Goal: Complete application form

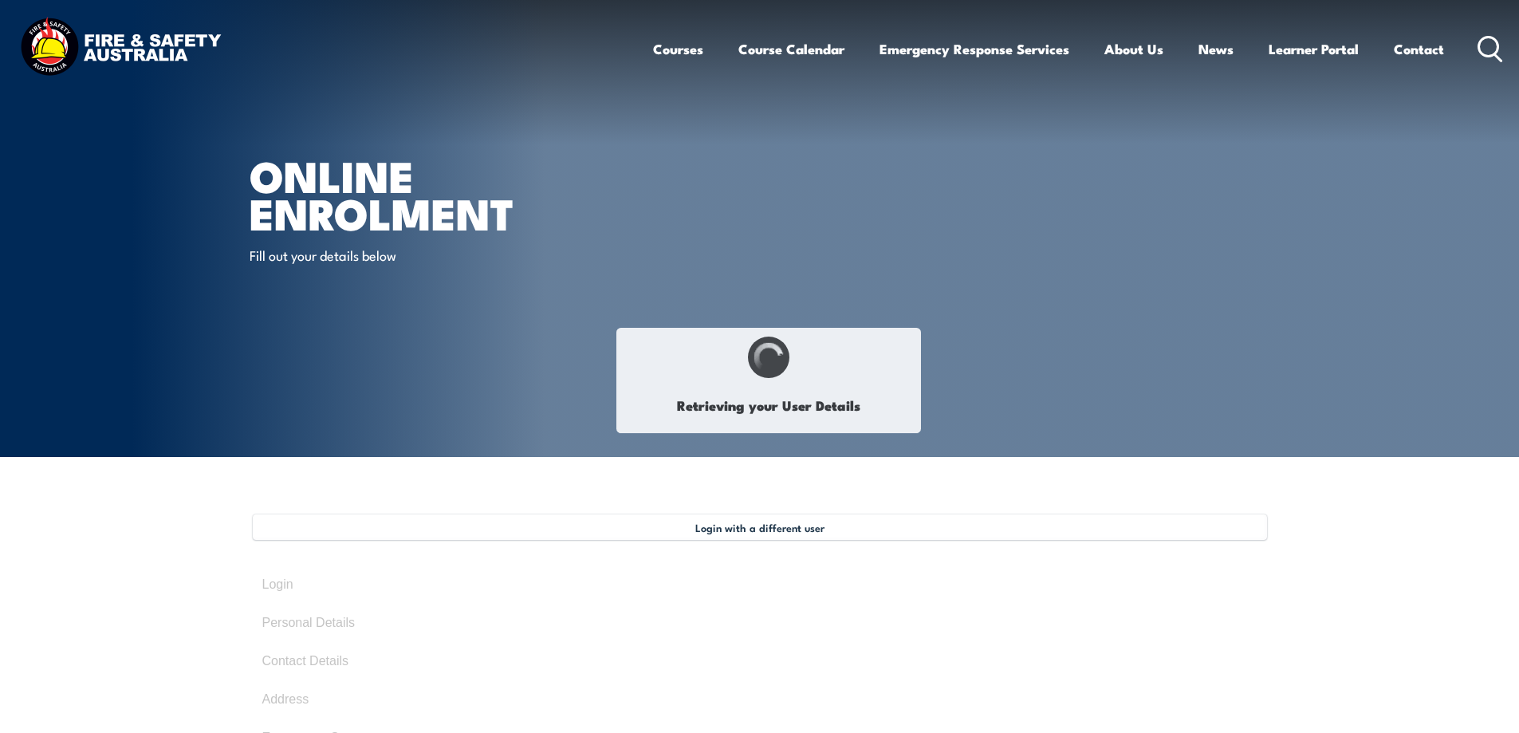
select select "Mr"
type input "[PERSON_NAME]"
type input "Carrick"
type input "[DATE]"
type input "QSG83L2F6J"
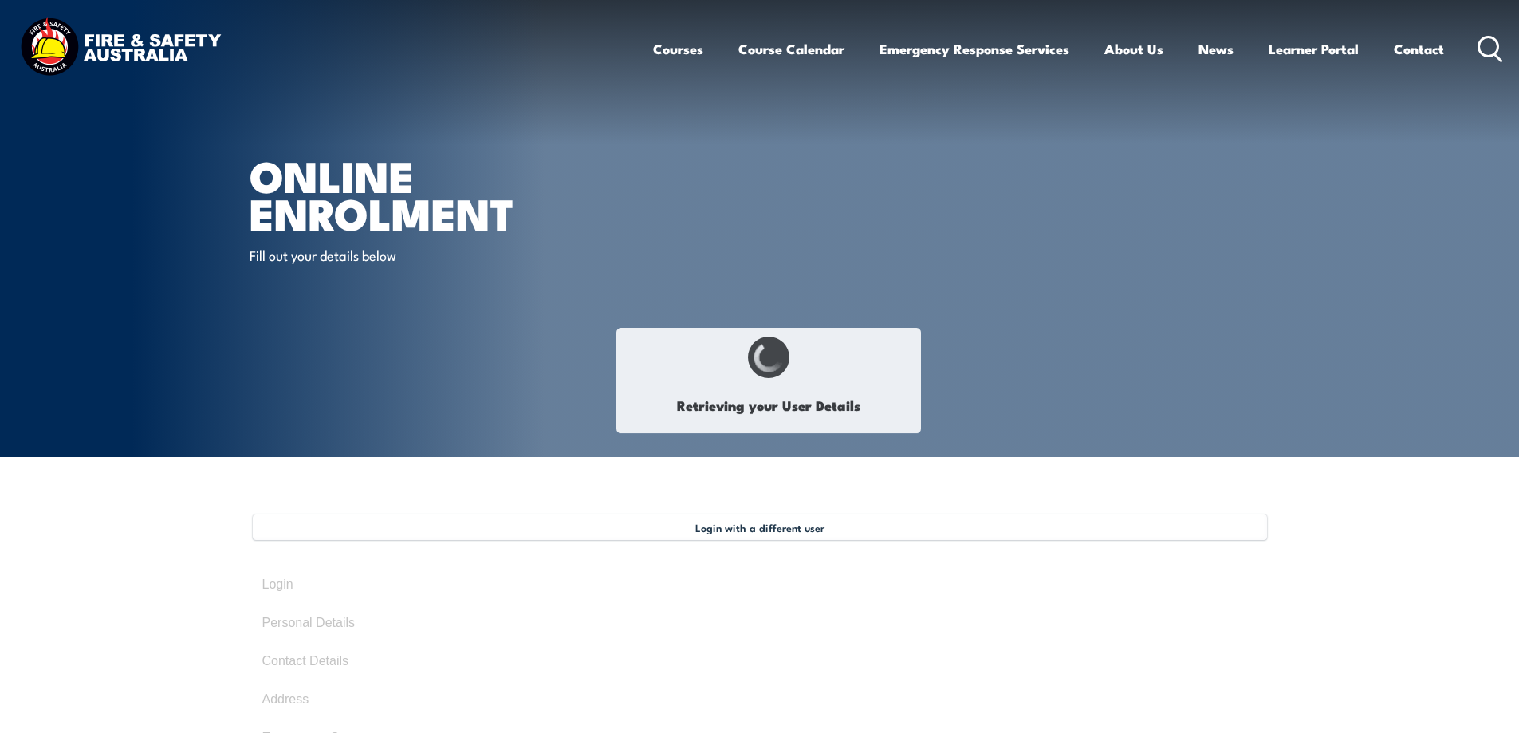
select select "M"
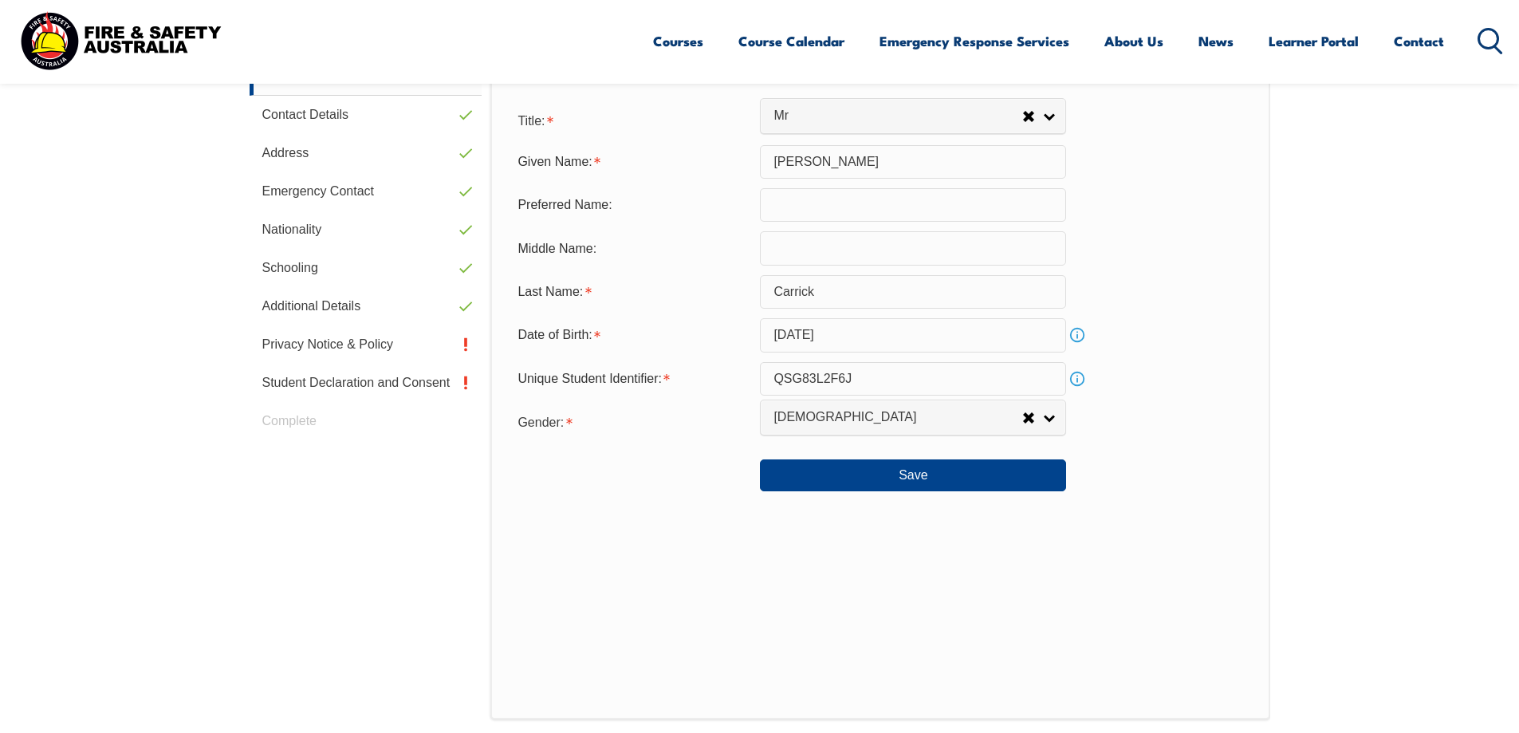
scroll to position [467, 0]
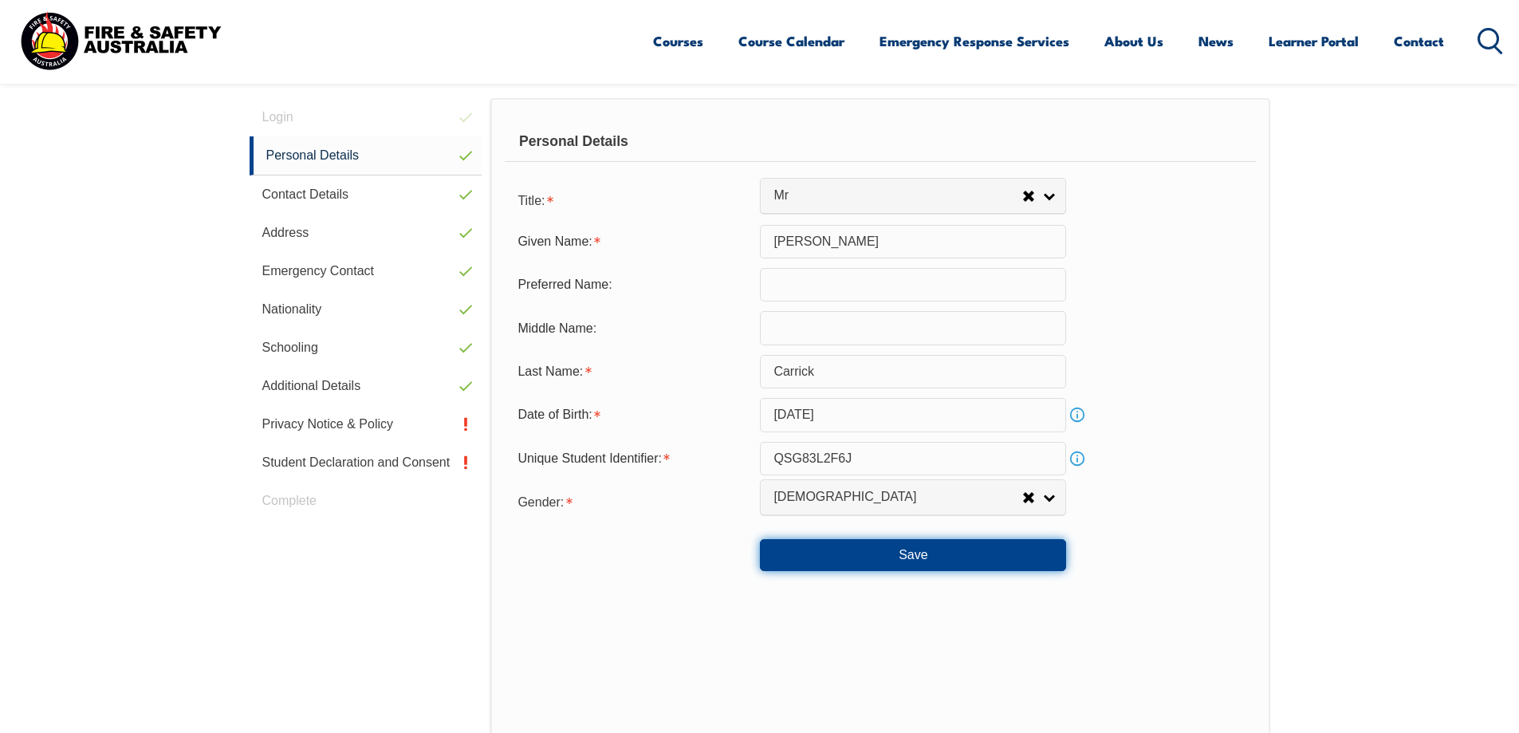
click at [903, 551] on button "Save" at bounding box center [913, 555] width 306 height 32
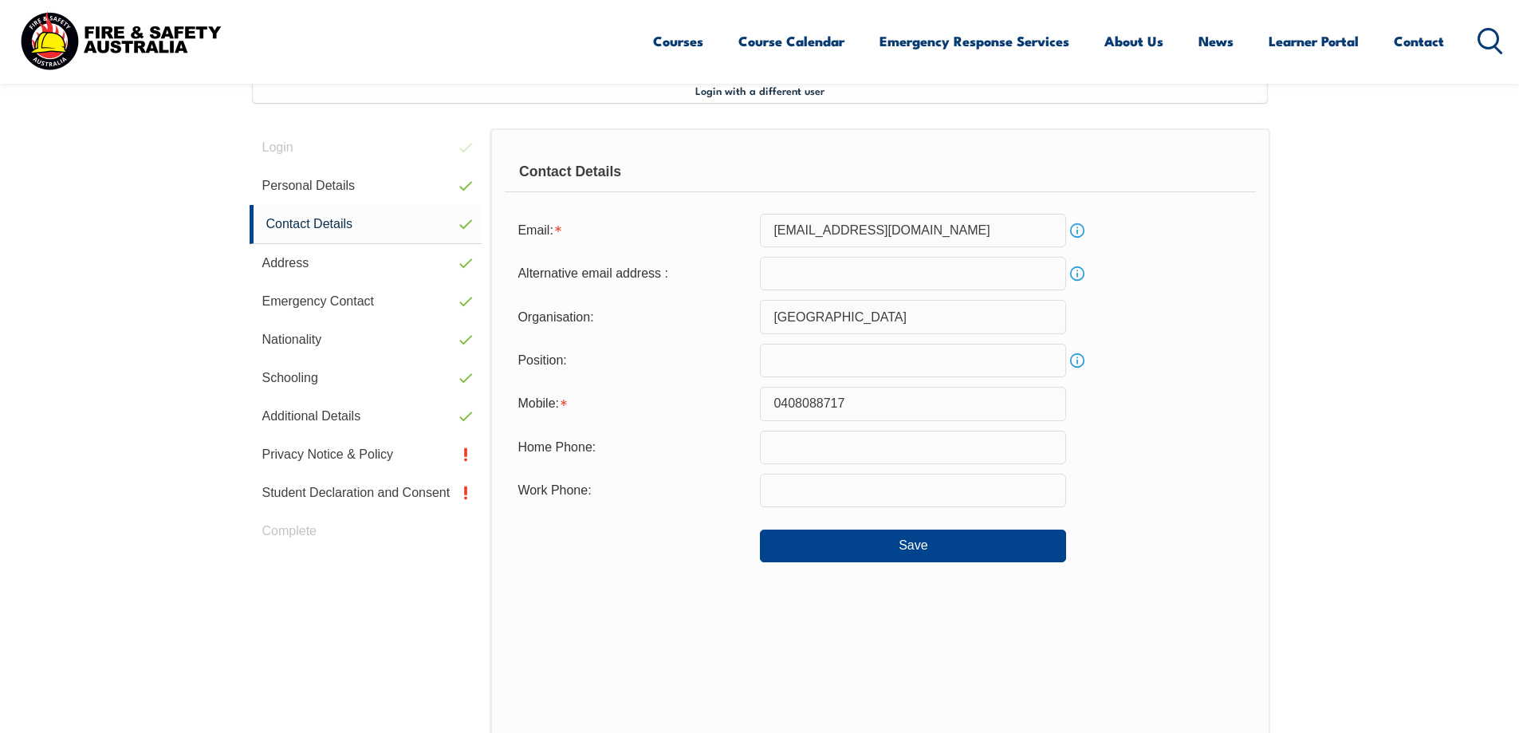
scroll to position [435, 0]
click at [882, 550] on button "Save" at bounding box center [913, 548] width 306 height 32
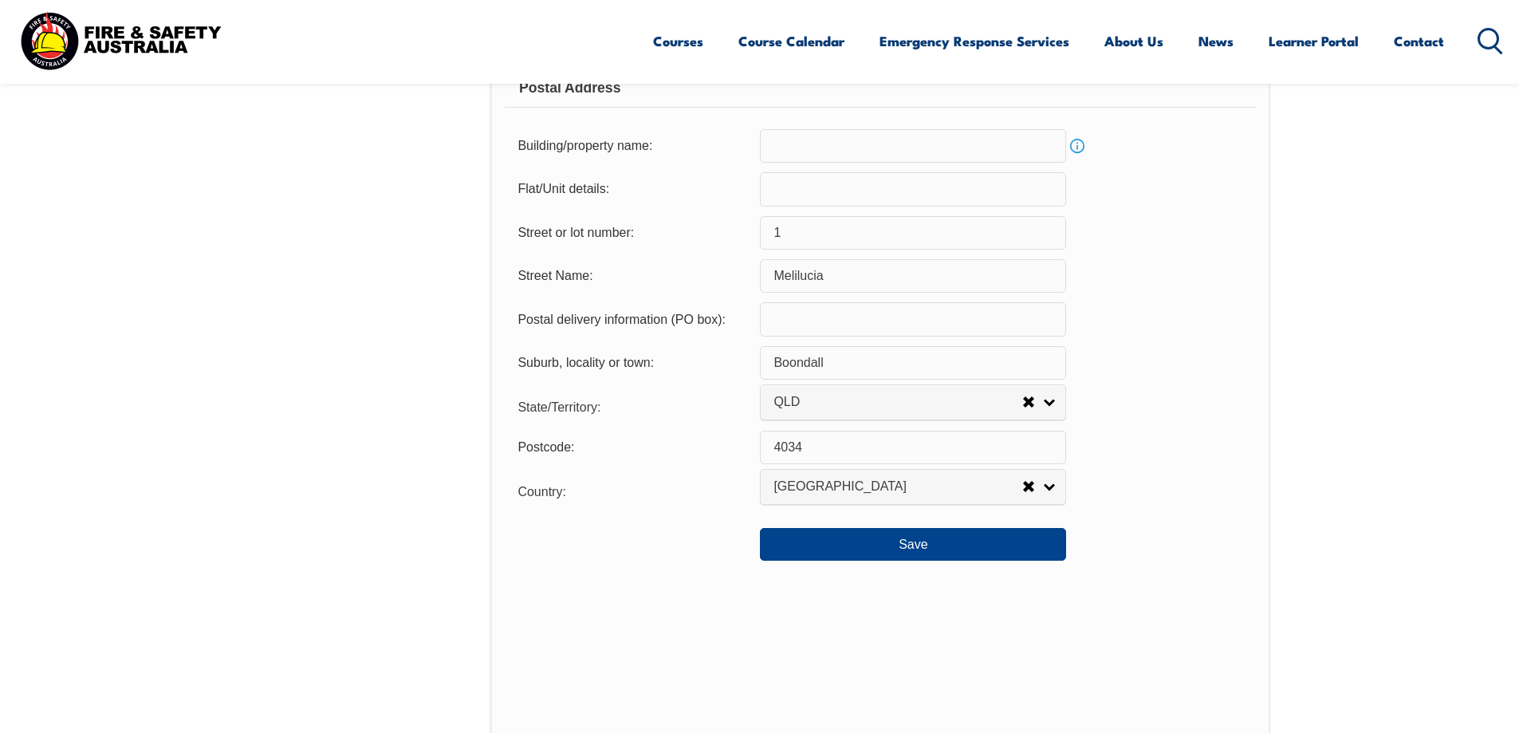
scroll to position [1232, 0]
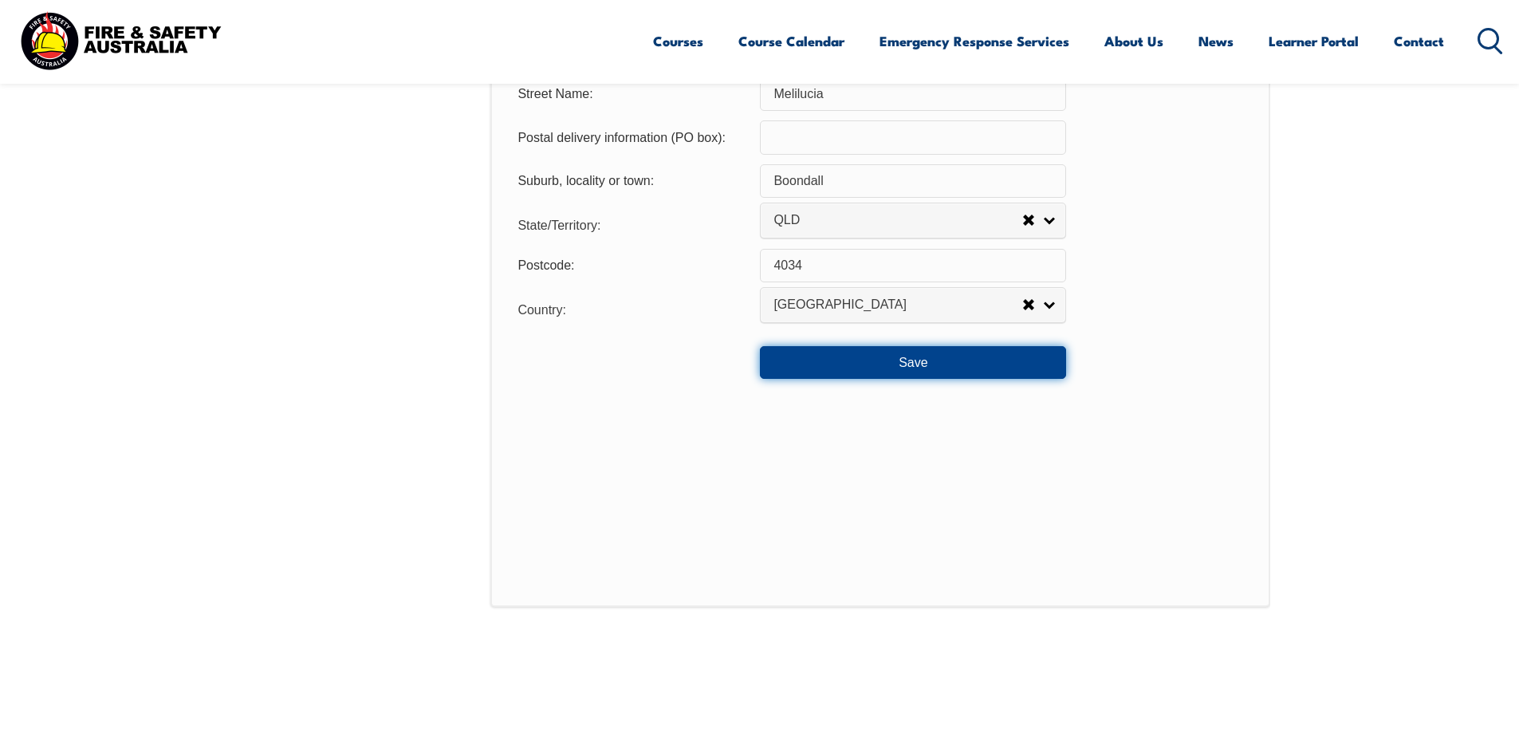
click at [926, 366] on button "Save" at bounding box center [913, 362] width 306 height 32
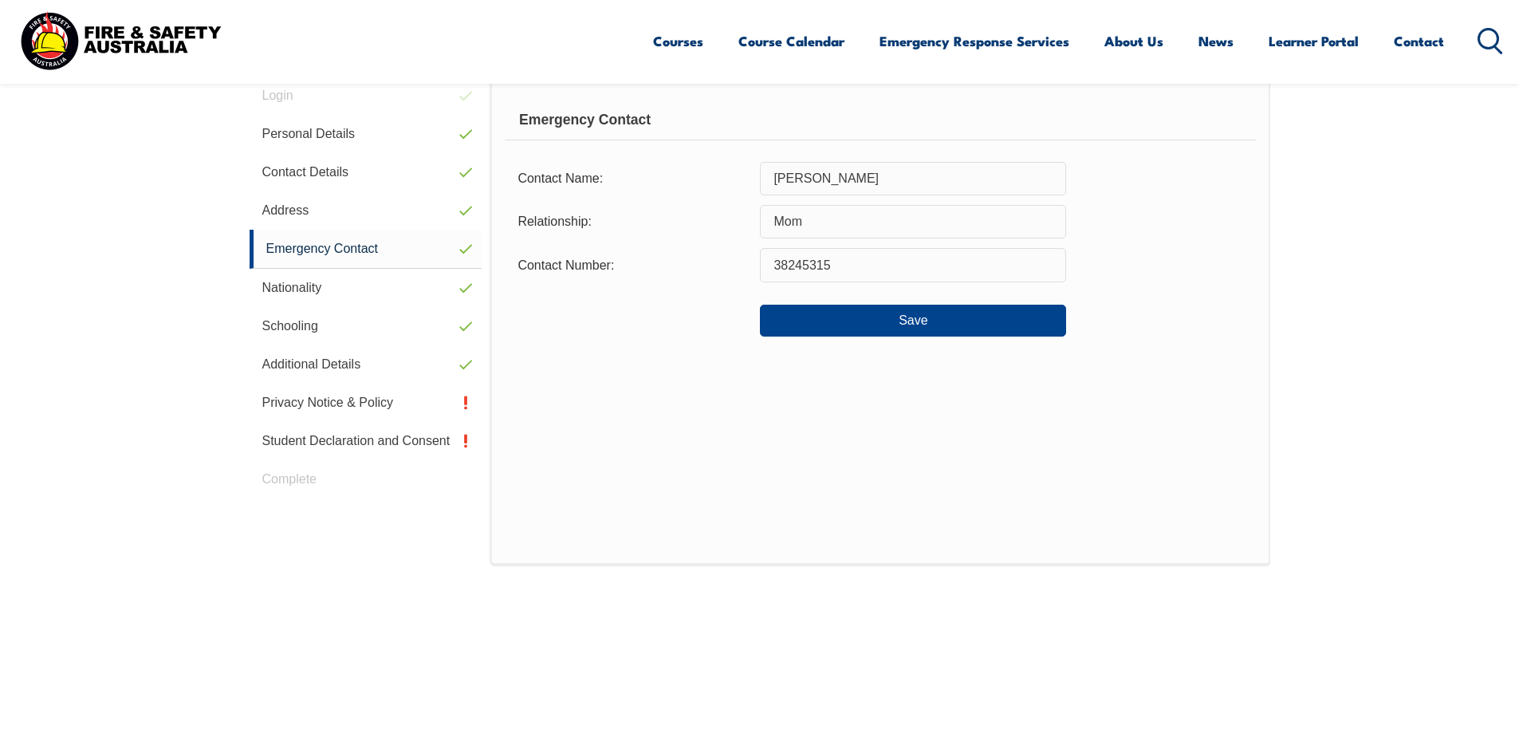
scroll to position [435, 0]
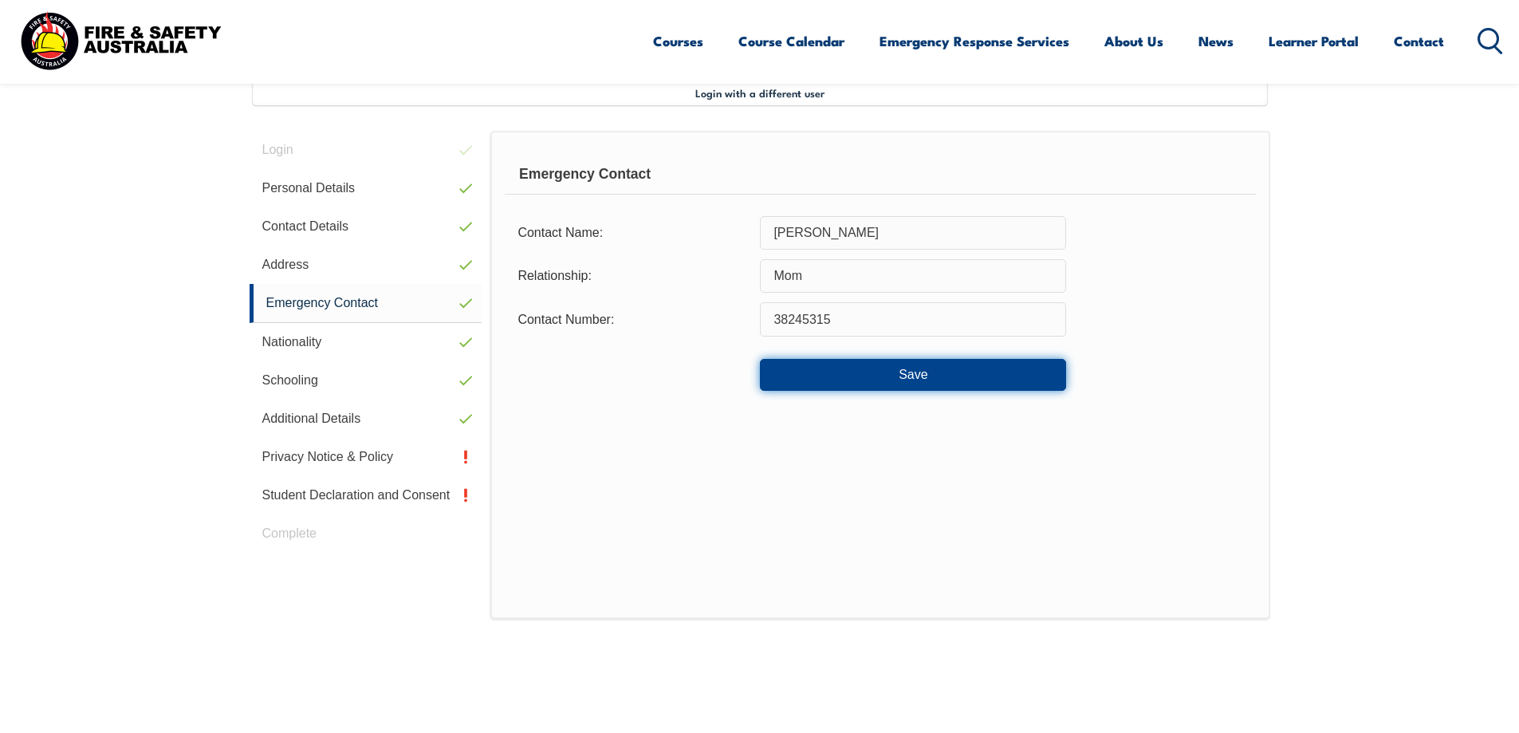
click at [932, 383] on button "Save" at bounding box center [913, 375] width 306 height 32
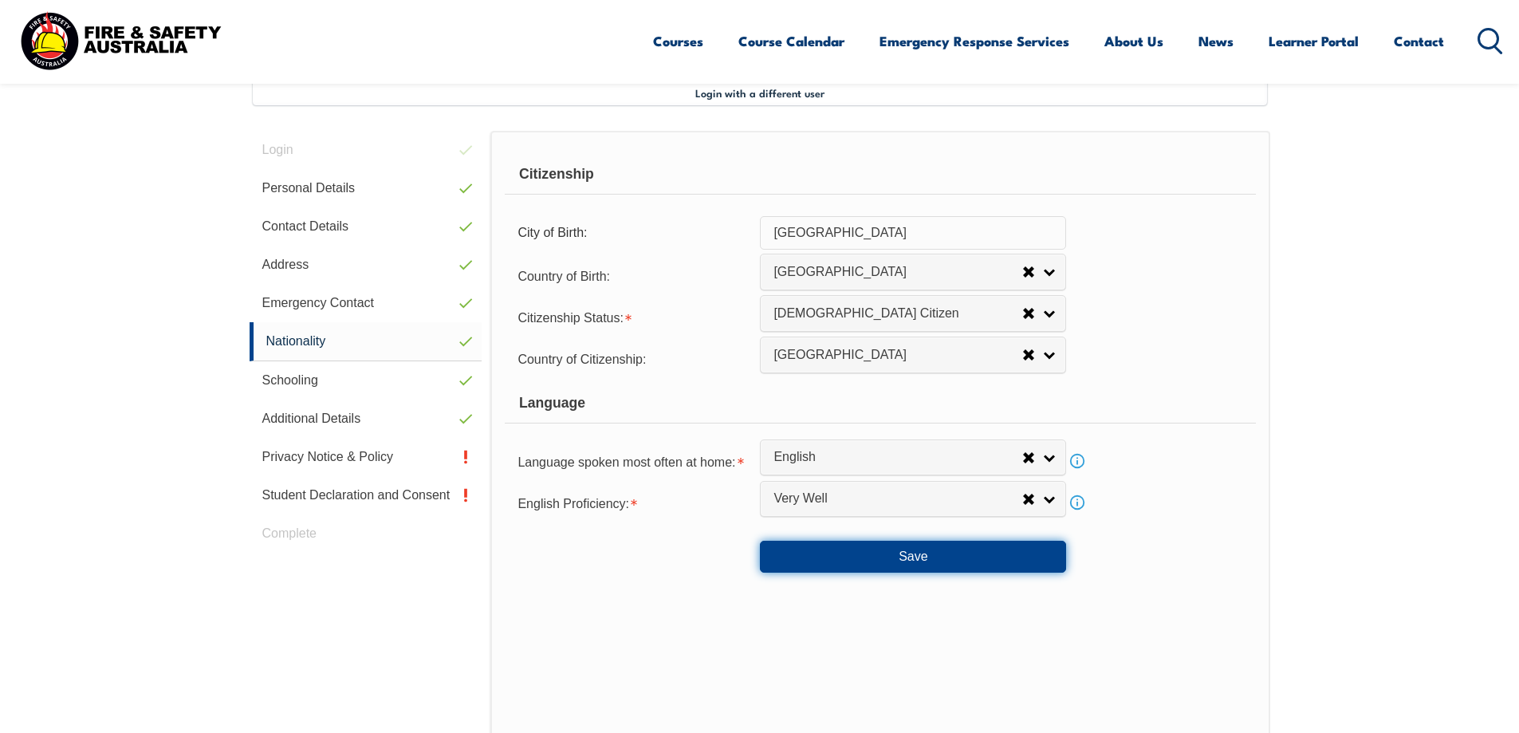
click at [888, 563] on button "Save" at bounding box center [913, 557] width 306 height 32
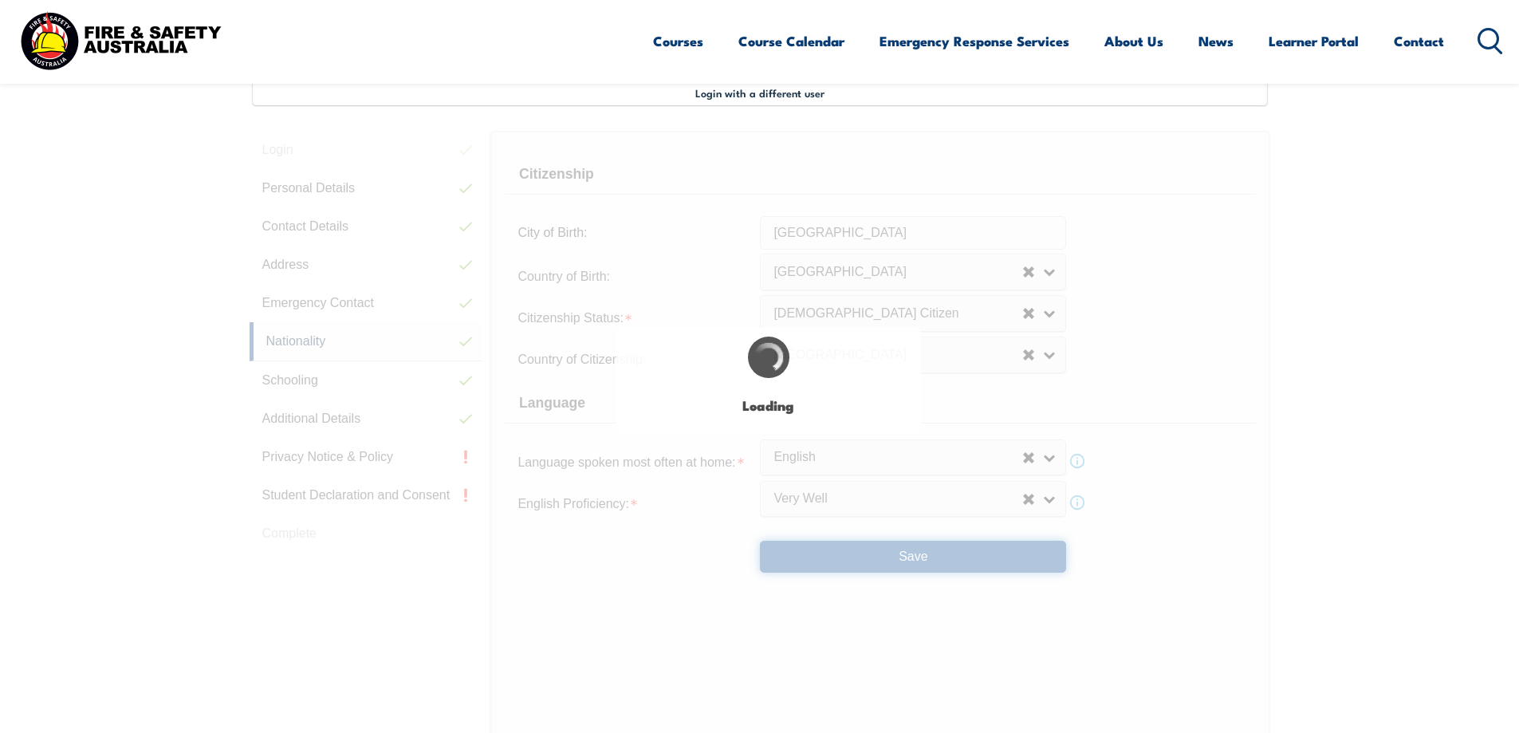
select select "false"
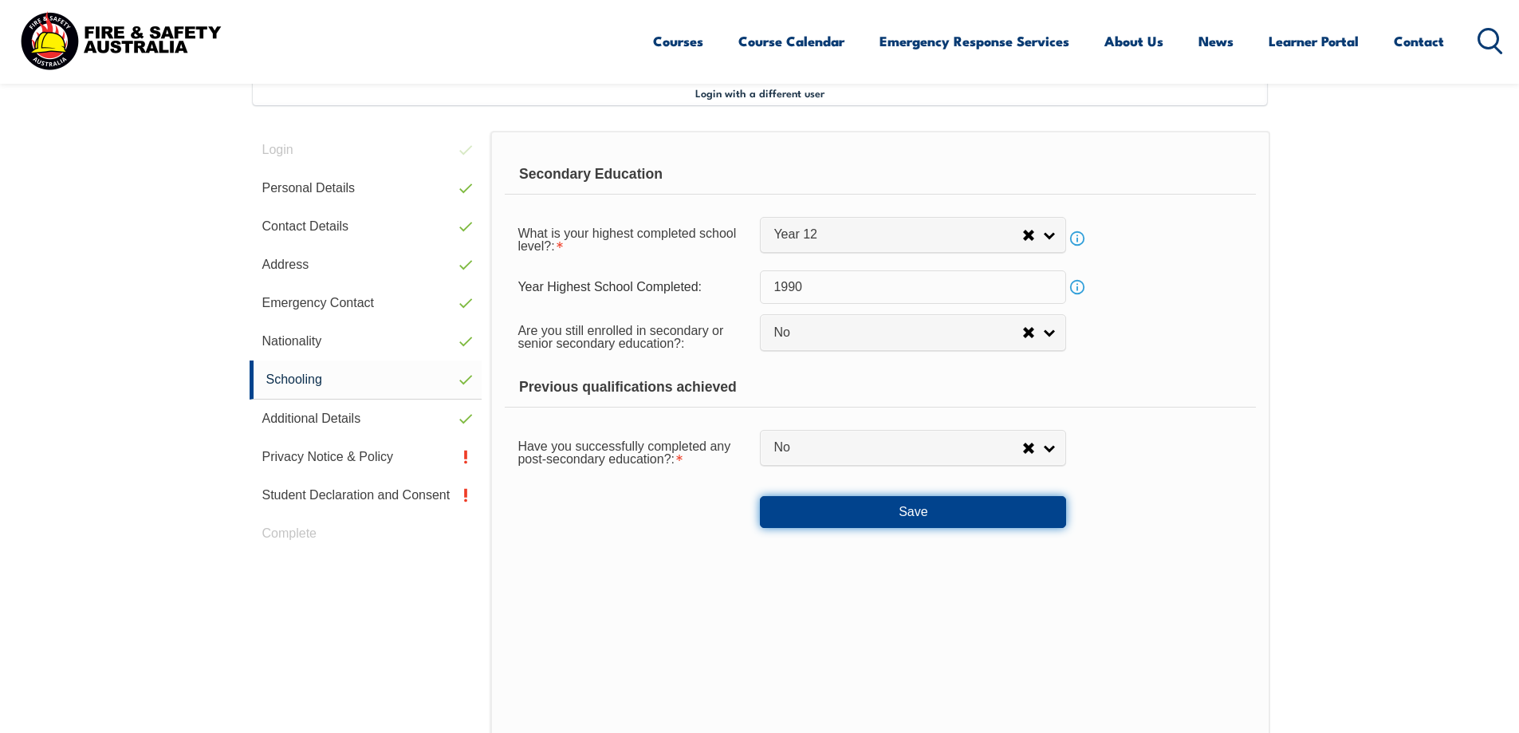
click at [885, 514] on button "Save" at bounding box center [913, 512] width 306 height 32
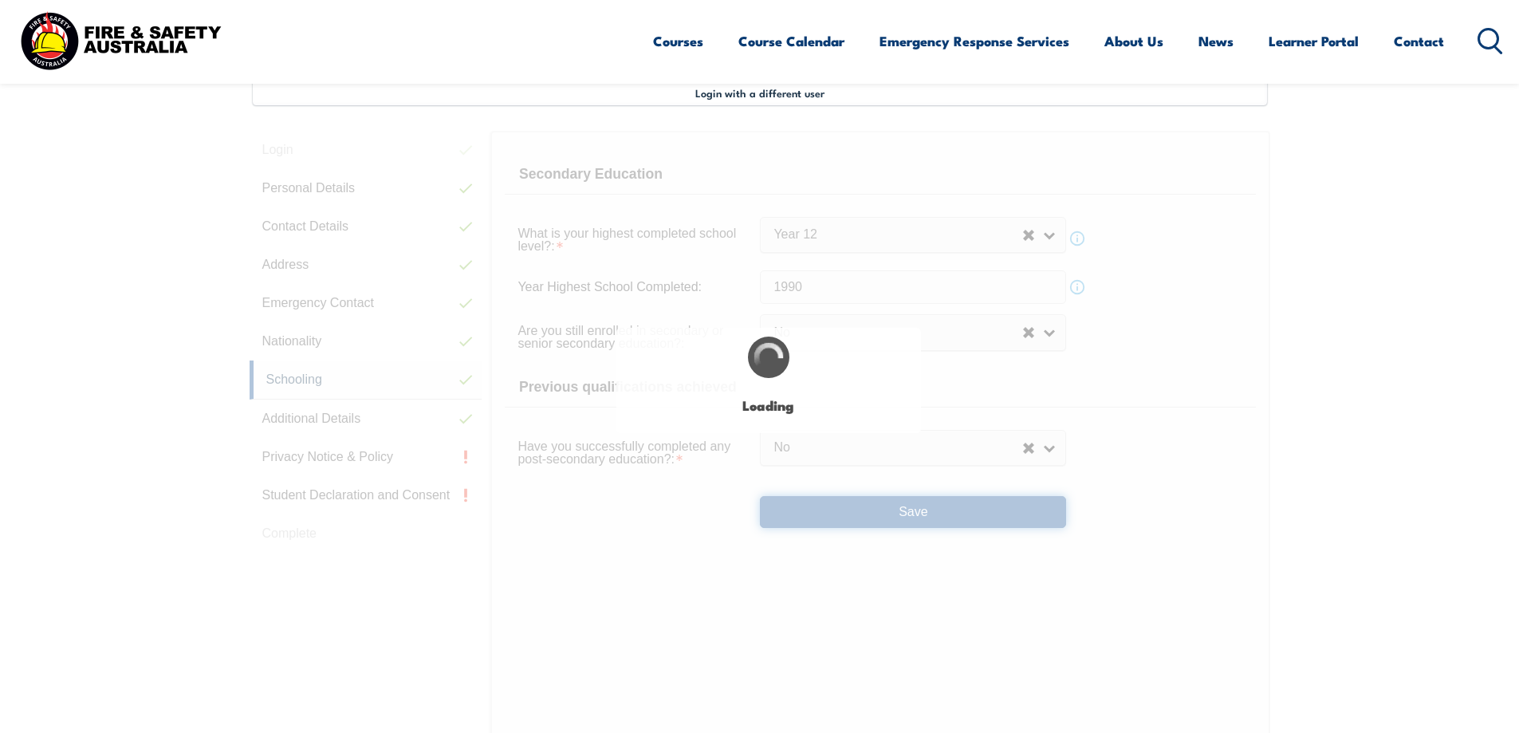
select select "false"
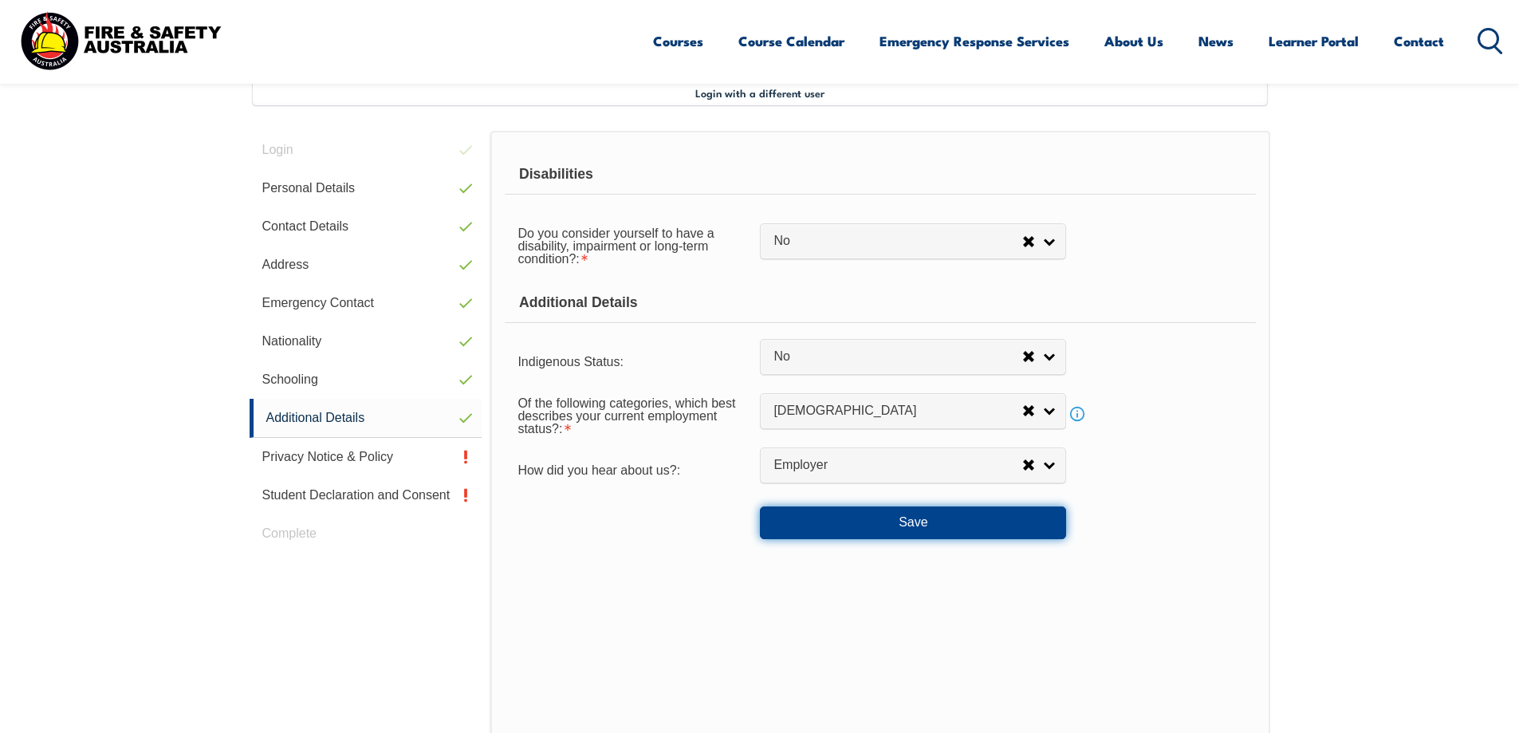
click at [891, 530] on button "Save" at bounding box center [913, 522] width 306 height 32
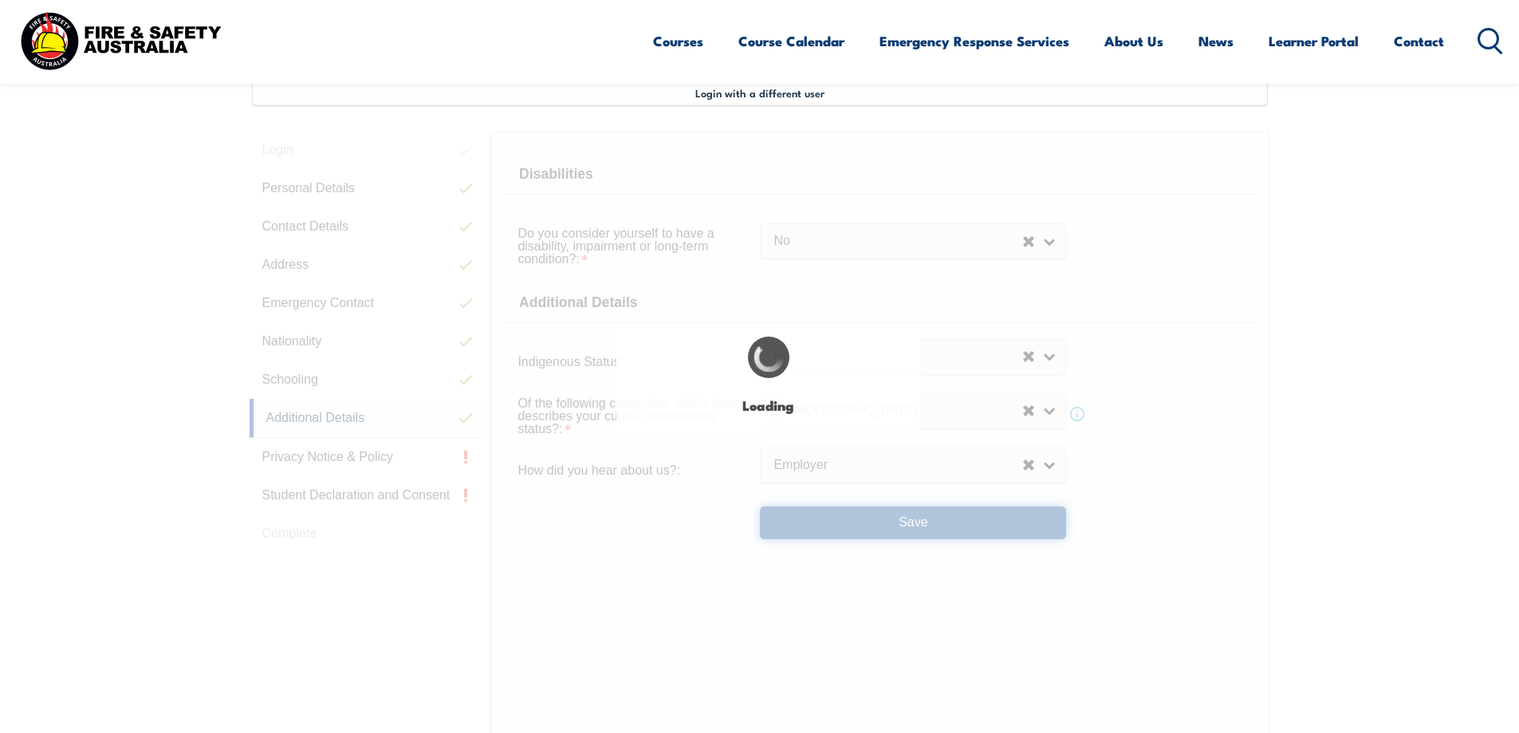
select select "false"
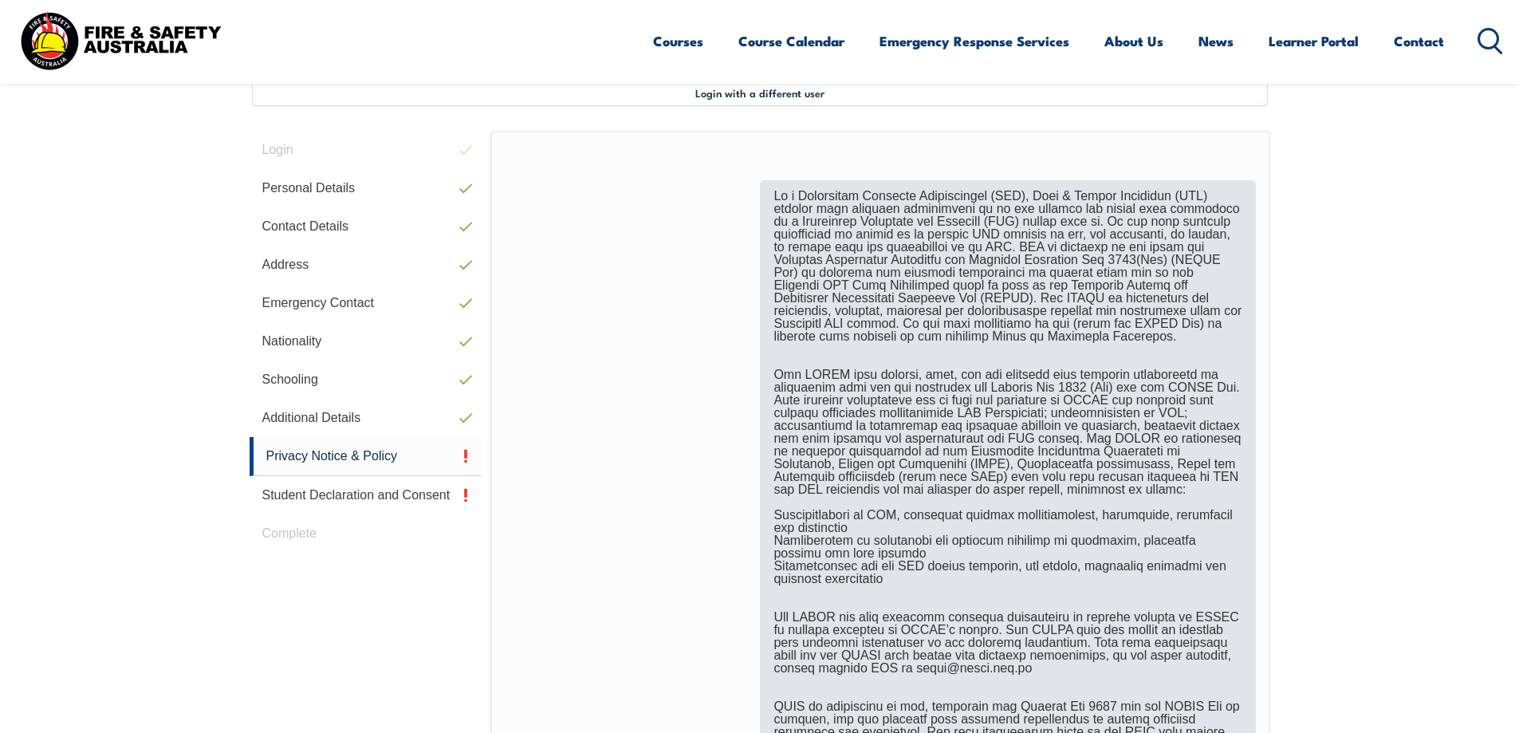
scroll to position [833, 0]
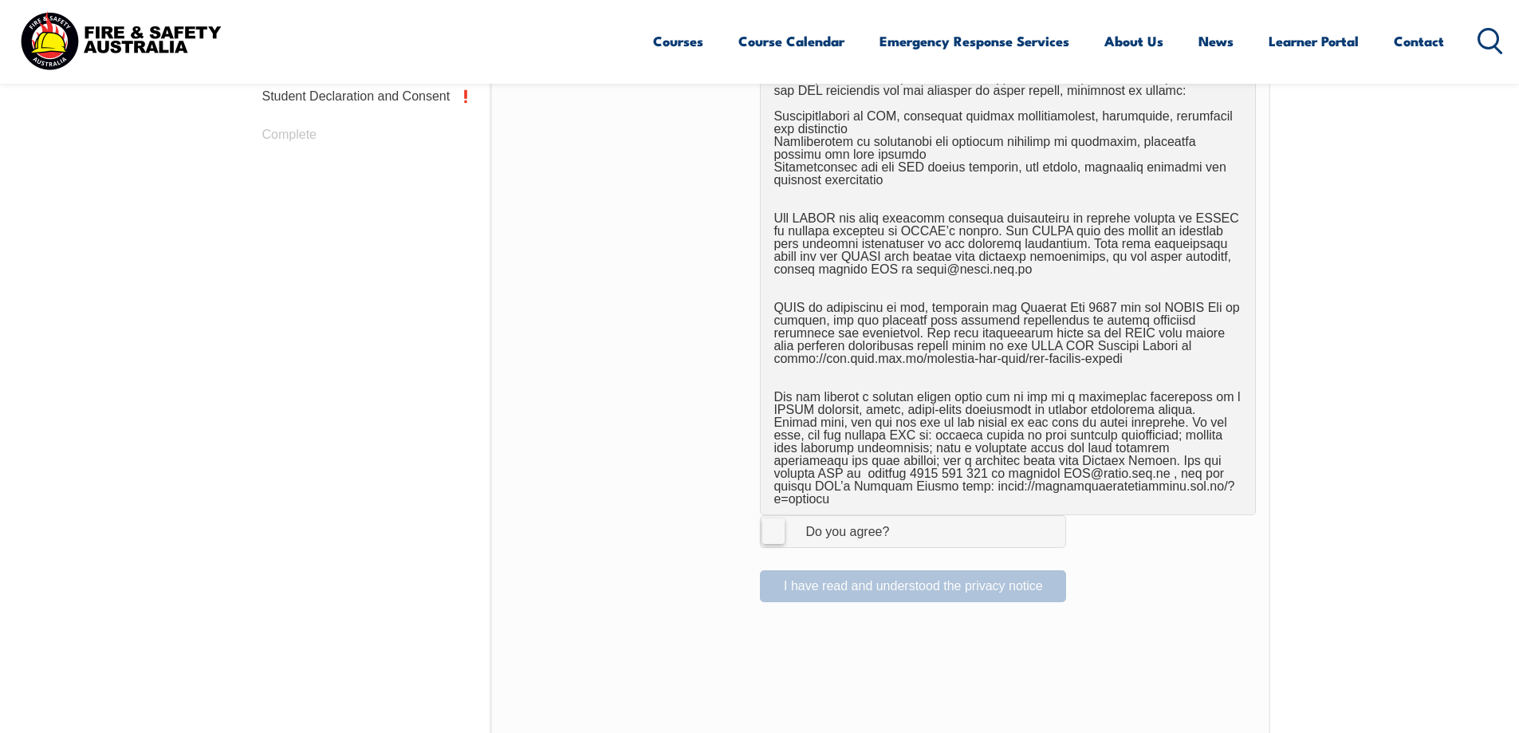
click at [778, 520] on label "I Agree Do you agree?" at bounding box center [913, 531] width 306 height 32
click at [902, 520] on input "I Agree Do you agree?" at bounding box center [915, 531] width 27 height 30
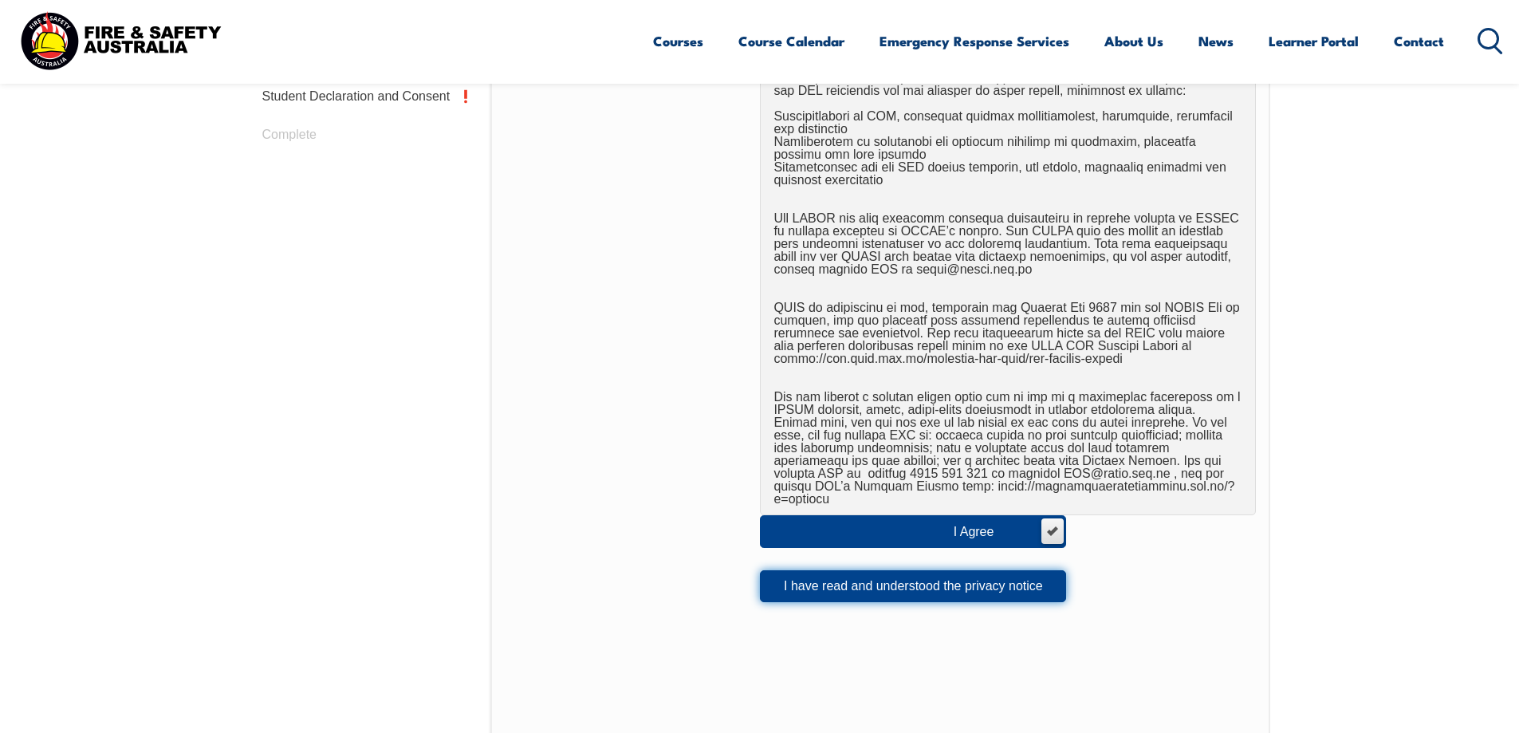
click at [858, 577] on button "I have read and understood the privacy notice" at bounding box center [913, 586] width 306 height 32
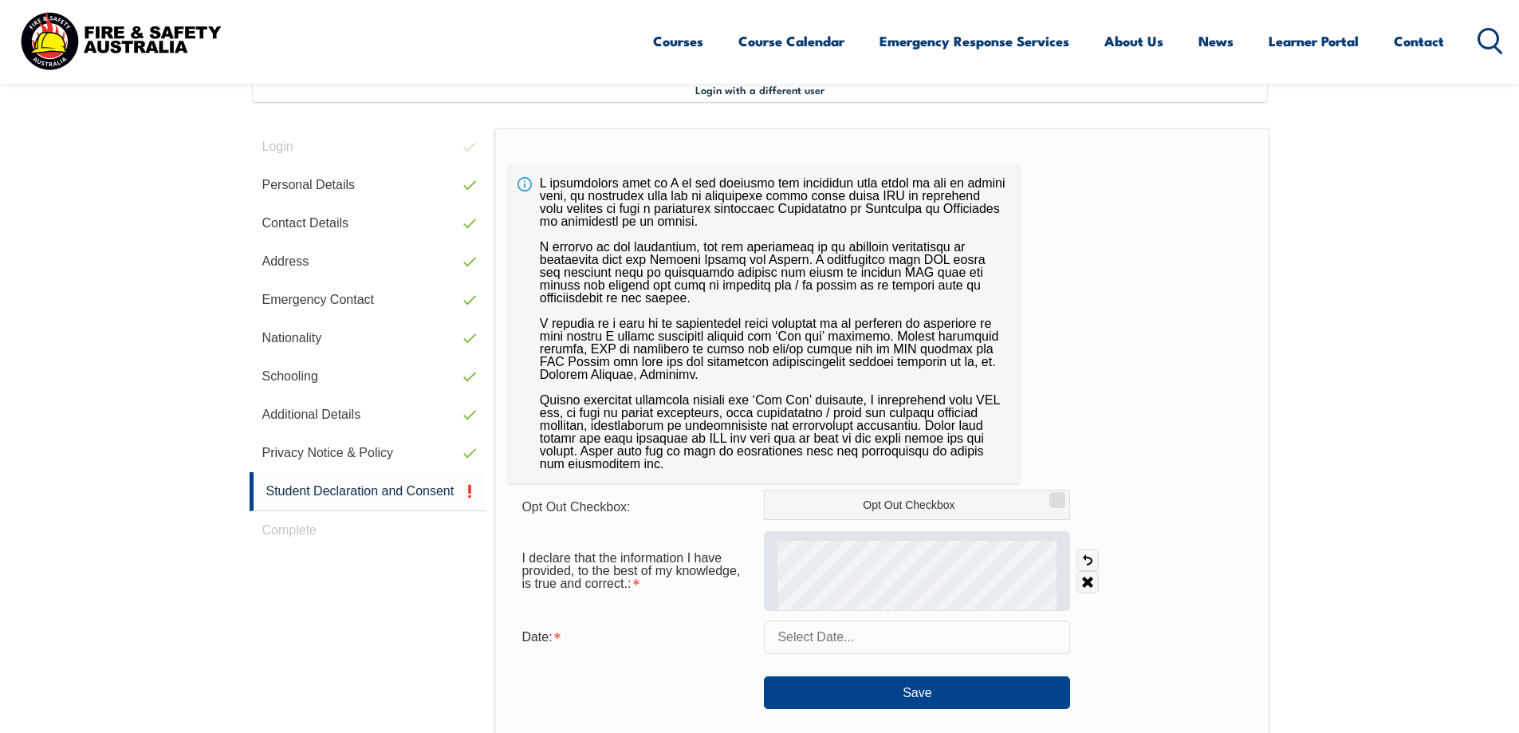
scroll to position [435, 0]
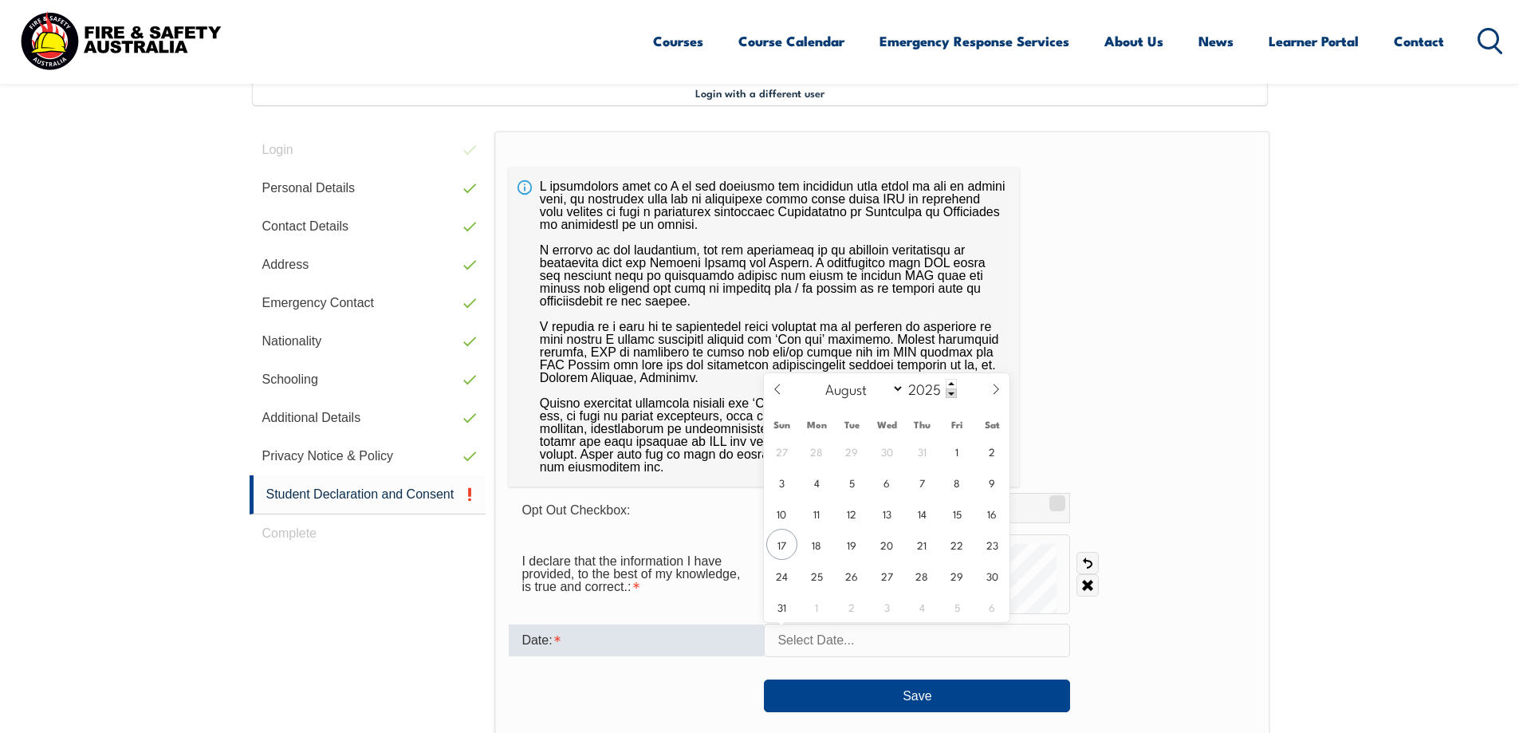
click at [860, 641] on input "text" at bounding box center [917, 640] width 306 height 33
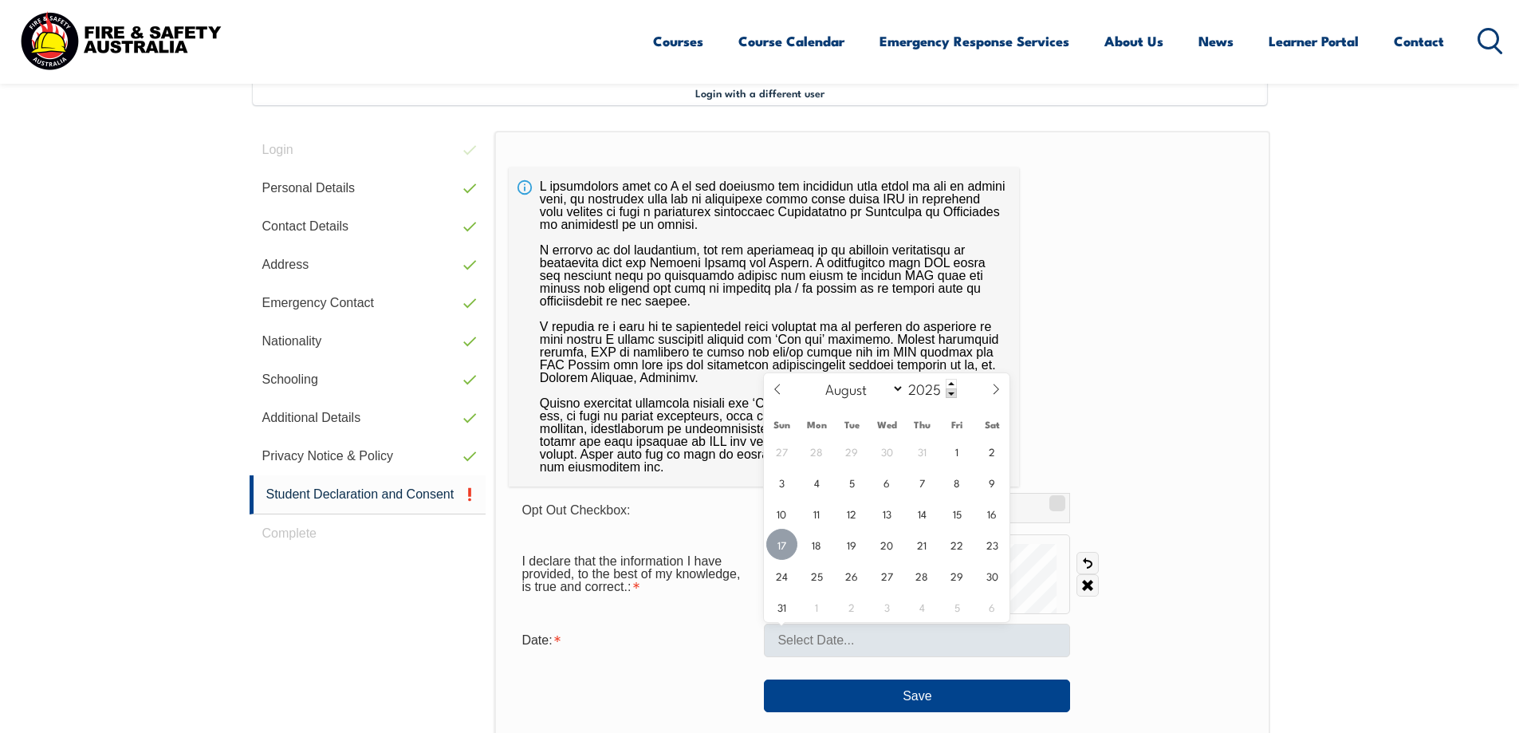
drag, startPoint x: 782, startPoint y: 553, endPoint x: 848, endPoint y: 651, distance: 118.3
click at [786, 557] on span "17" at bounding box center [781, 544] width 31 height 31
type input "[DATE]"
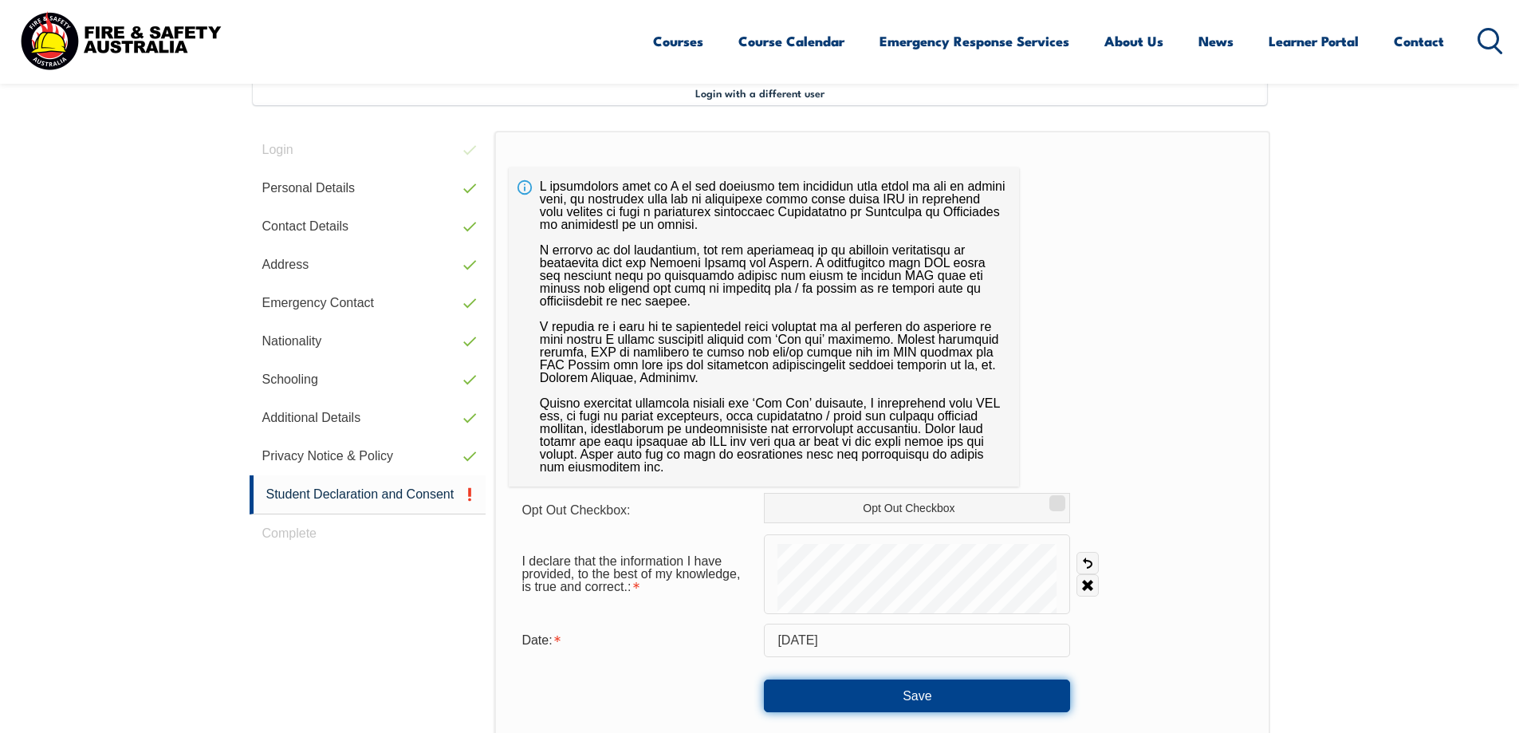
click at [874, 692] on button "Save" at bounding box center [917, 696] width 306 height 32
